Goal: Communication & Community: Answer question/provide support

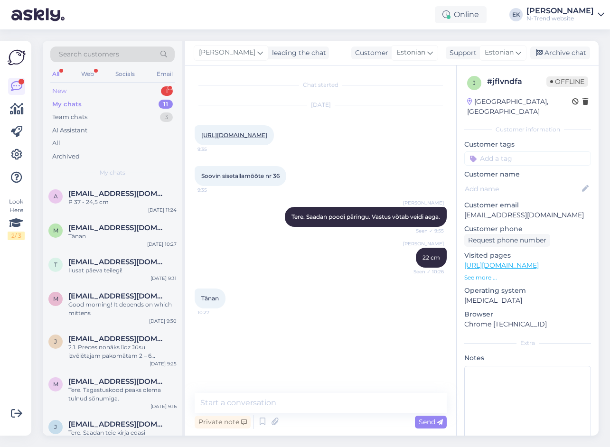
click at [63, 88] on div "New" at bounding box center [59, 90] width 14 height 9
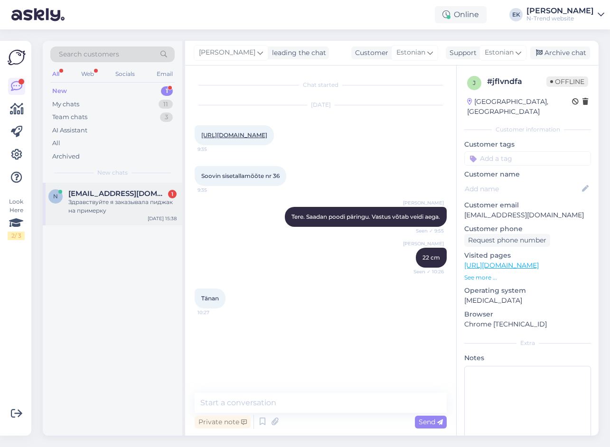
click at [98, 206] on div "Здравствуйте я заказывала пиджак на примерку" at bounding box center [122, 206] width 108 height 17
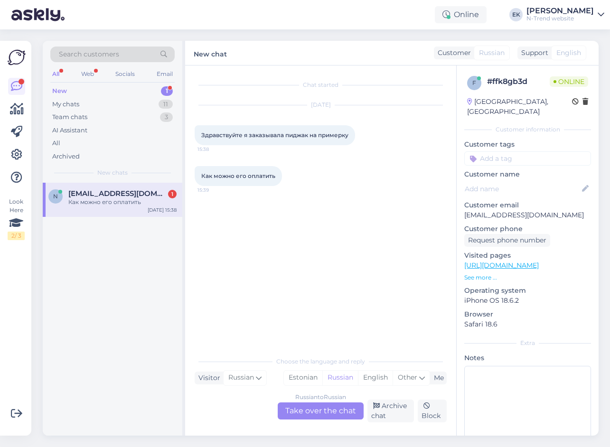
click at [134, 203] on div "Как можно его оплатить" at bounding box center [122, 202] width 108 height 9
click at [317, 406] on div "Russian to Russian Take over the chat" at bounding box center [321, 410] width 86 height 17
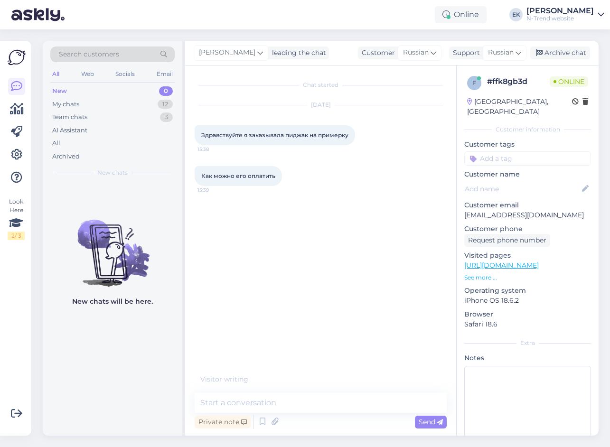
click at [228, 133] on span "Здравствуйте я заказывала пиджак на примерку" at bounding box center [274, 134] width 147 height 7
copy span "Здравствуйте"
click at [259, 402] on textarea at bounding box center [321, 403] width 252 height 20
paste textarea "Здравствуйте"
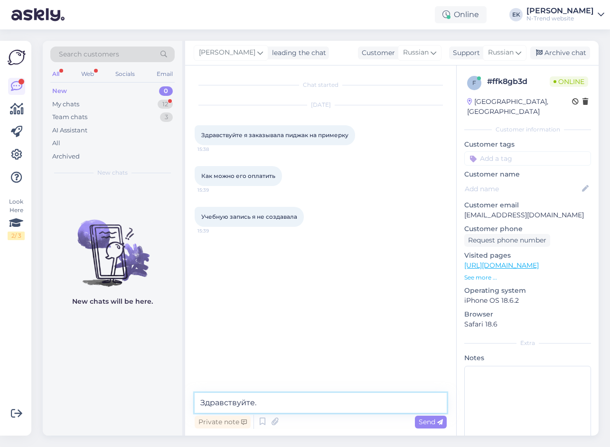
paste textarea "Если вы заказывали через Модену, тогда [PERSON_NAME] пришлет вам"
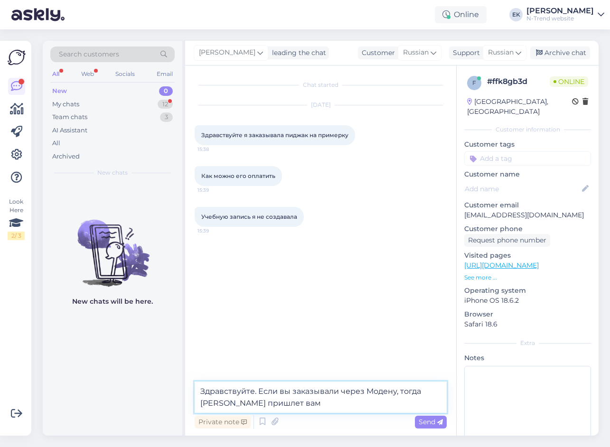
paste textarea "счет"
type textarea "Здравствуйте. Если вы заказывали через Модену, тогда [PERSON_NAME] пришлет вам …"
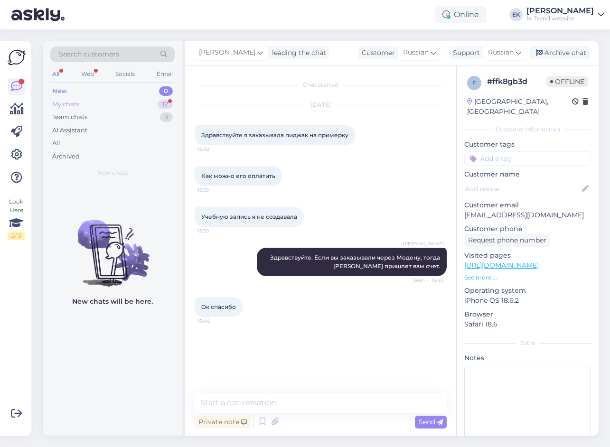
click at [66, 104] on div "My chats" at bounding box center [65, 104] width 27 height 9
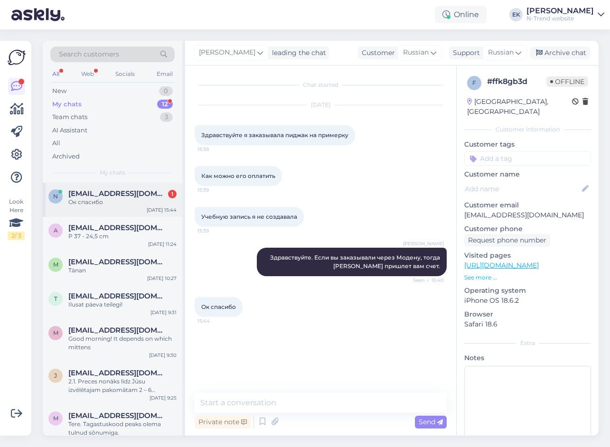
click at [86, 195] on span "[EMAIL_ADDRESS][DOMAIN_NAME]" at bounding box center [117, 193] width 99 height 9
click at [285, 405] on textarea at bounding box center [321, 403] width 252 height 20
